Goal: Find specific page/section: Find specific page/section

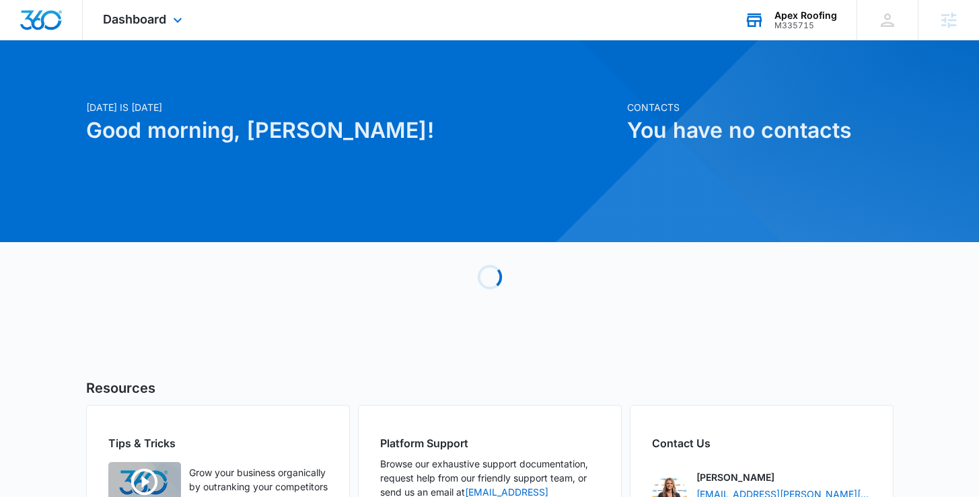
click at [795, 26] on div "M335715" at bounding box center [805, 25] width 63 height 9
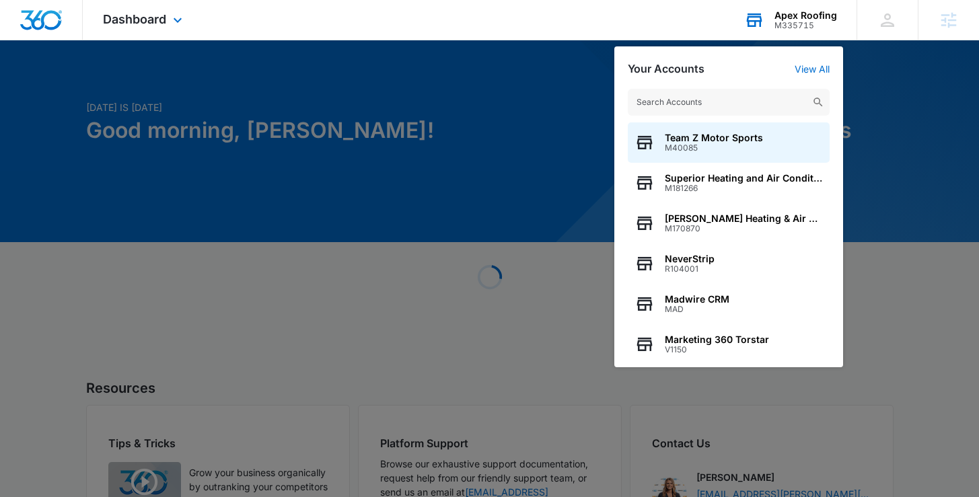
click at [686, 95] on input "text" at bounding box center [729, 102] width 202 height 27
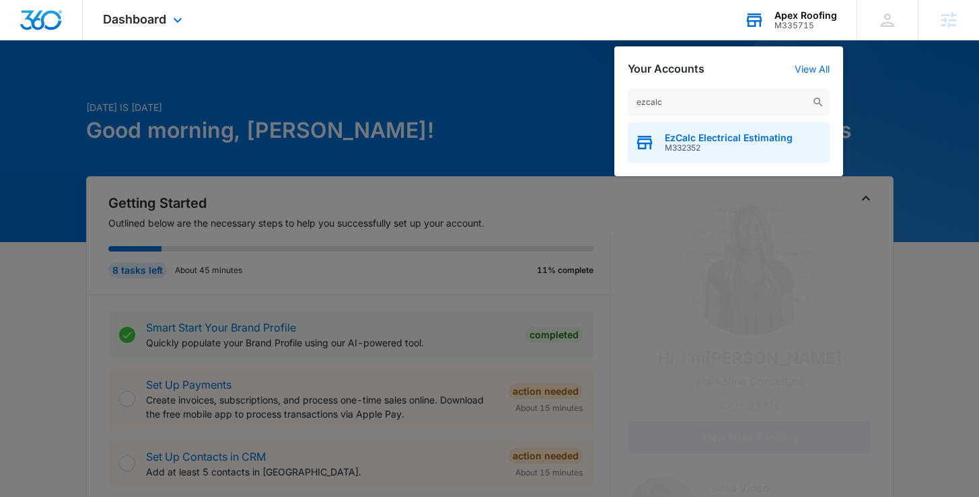
type input "ezcalc"
click at [702, 143] on span "M332352" at bounding box center [729, 147] width 128 height 9
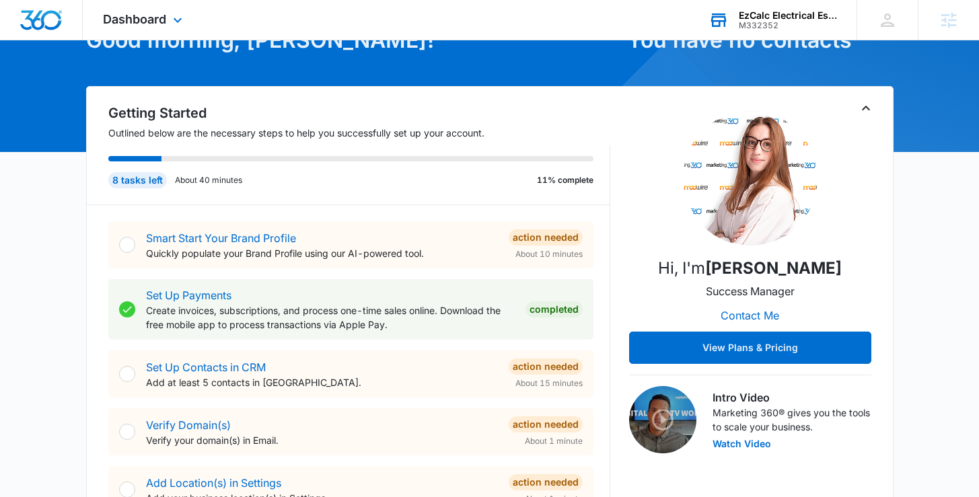
scroll to position [171, 0]
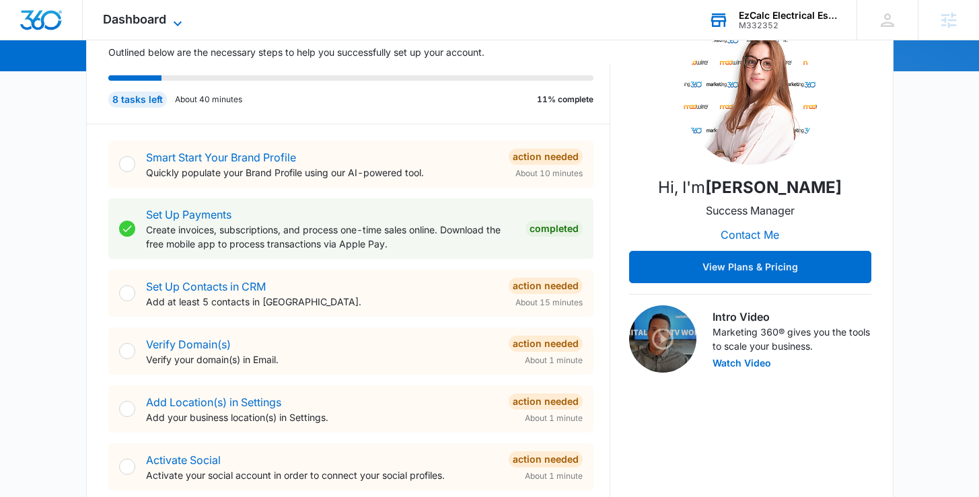
click at [148, 18] on span "Dashboard" at bounding box center [134, 19] width 63 height 14
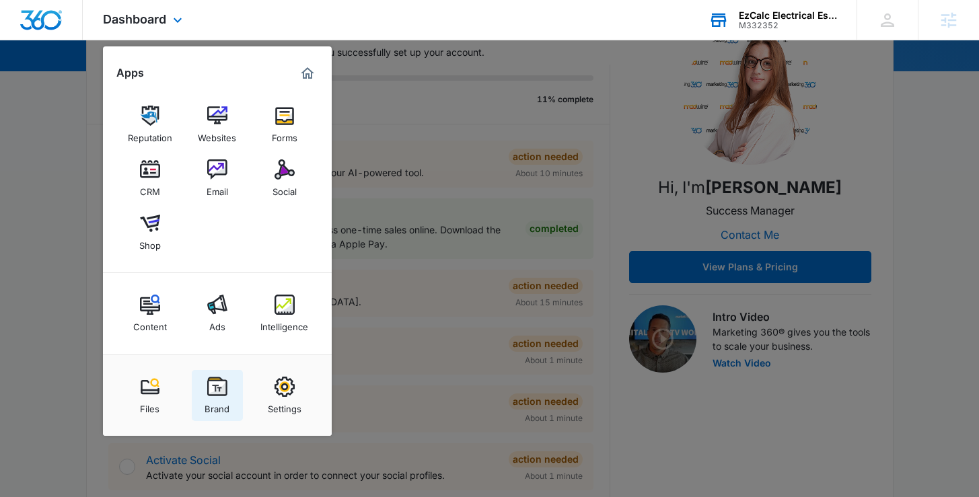
click at [229, 405] on link "Brand" at bounding box center [217, 395] width 51 height 51
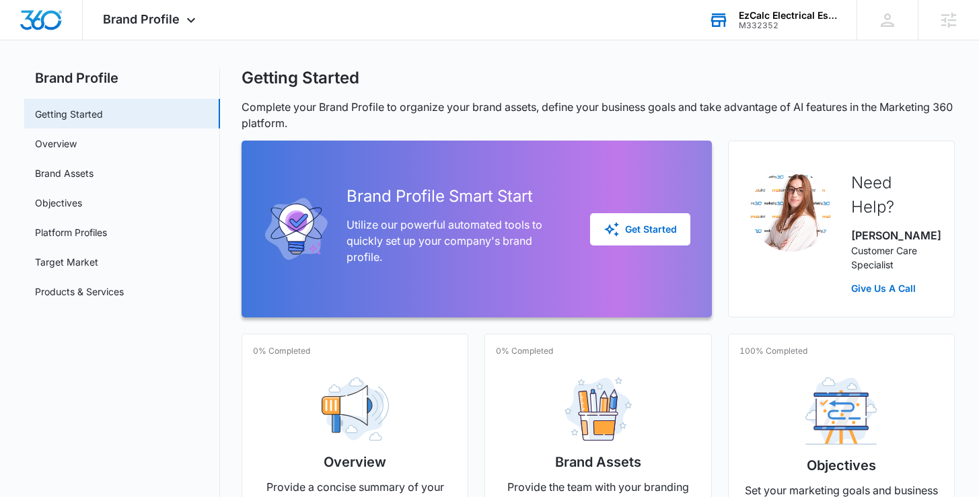
scroll to position [79, 0]
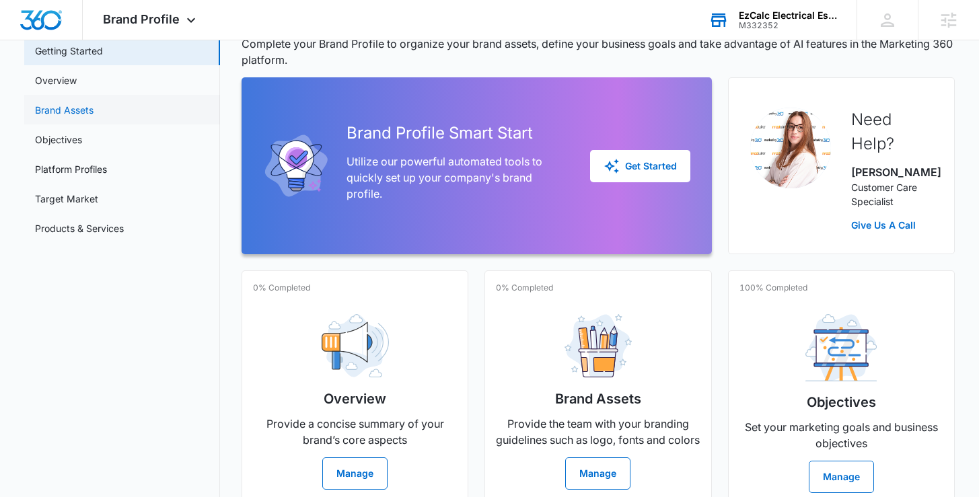
click at [94, 104] on link "Brand Assets" at bounding box center [64, 110] width 59 height 14
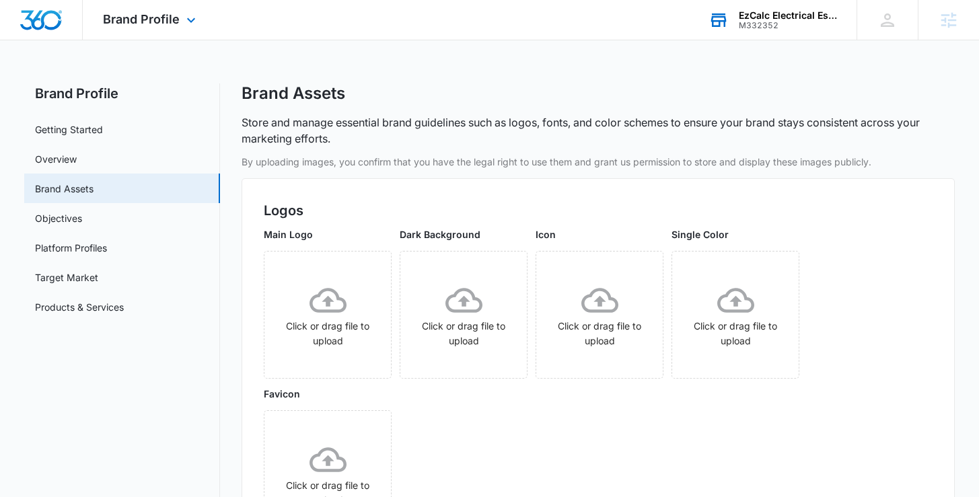
click at [40, 11] on img "Dashboard" at bounding box center [41, 20] width 43 height 20
